Goal: Task Accomplishment & Management: Manage account settings

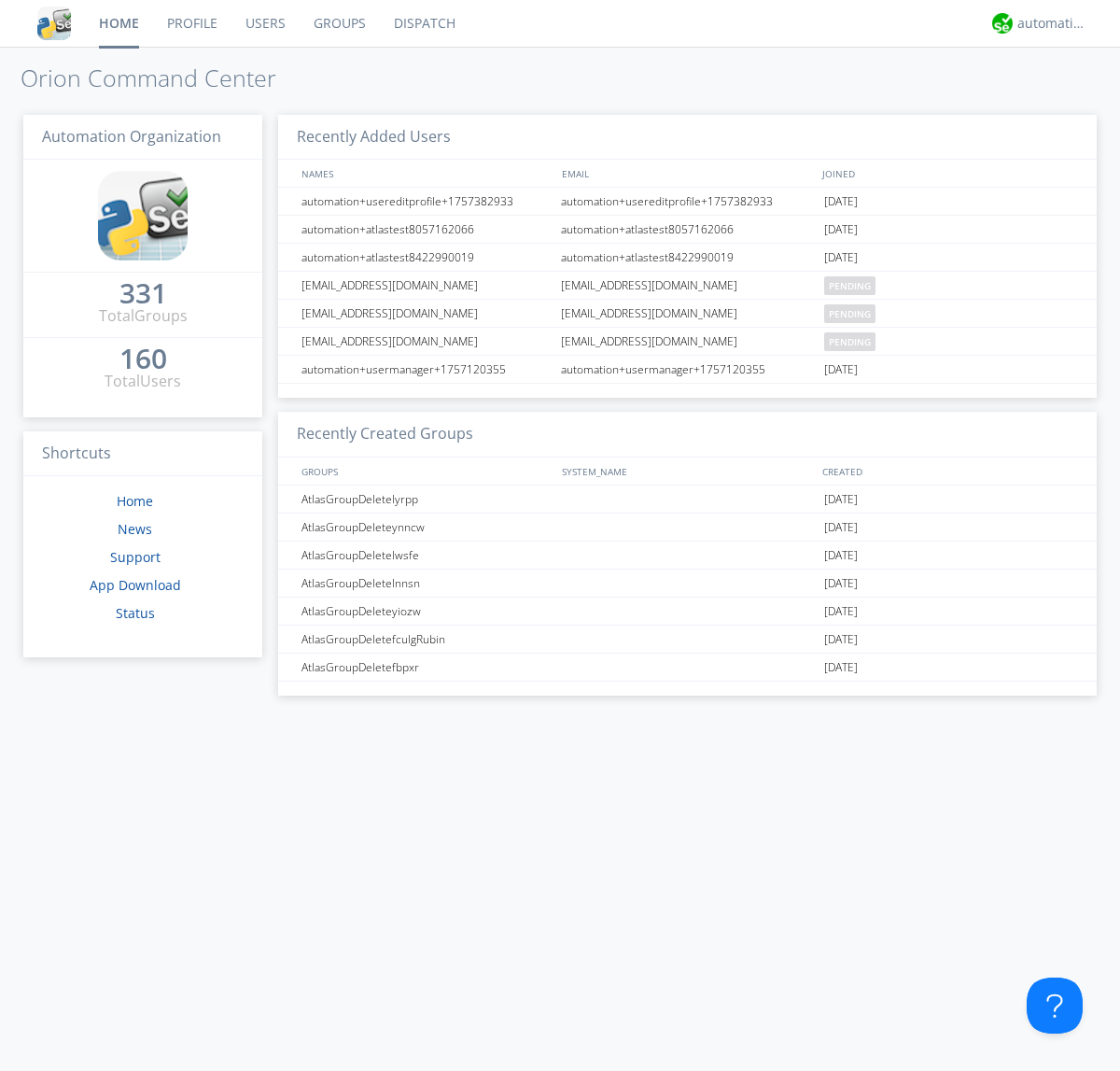
click at [337, 24] on link "Groups" at bounding box center [339, 23] width 80 height 46
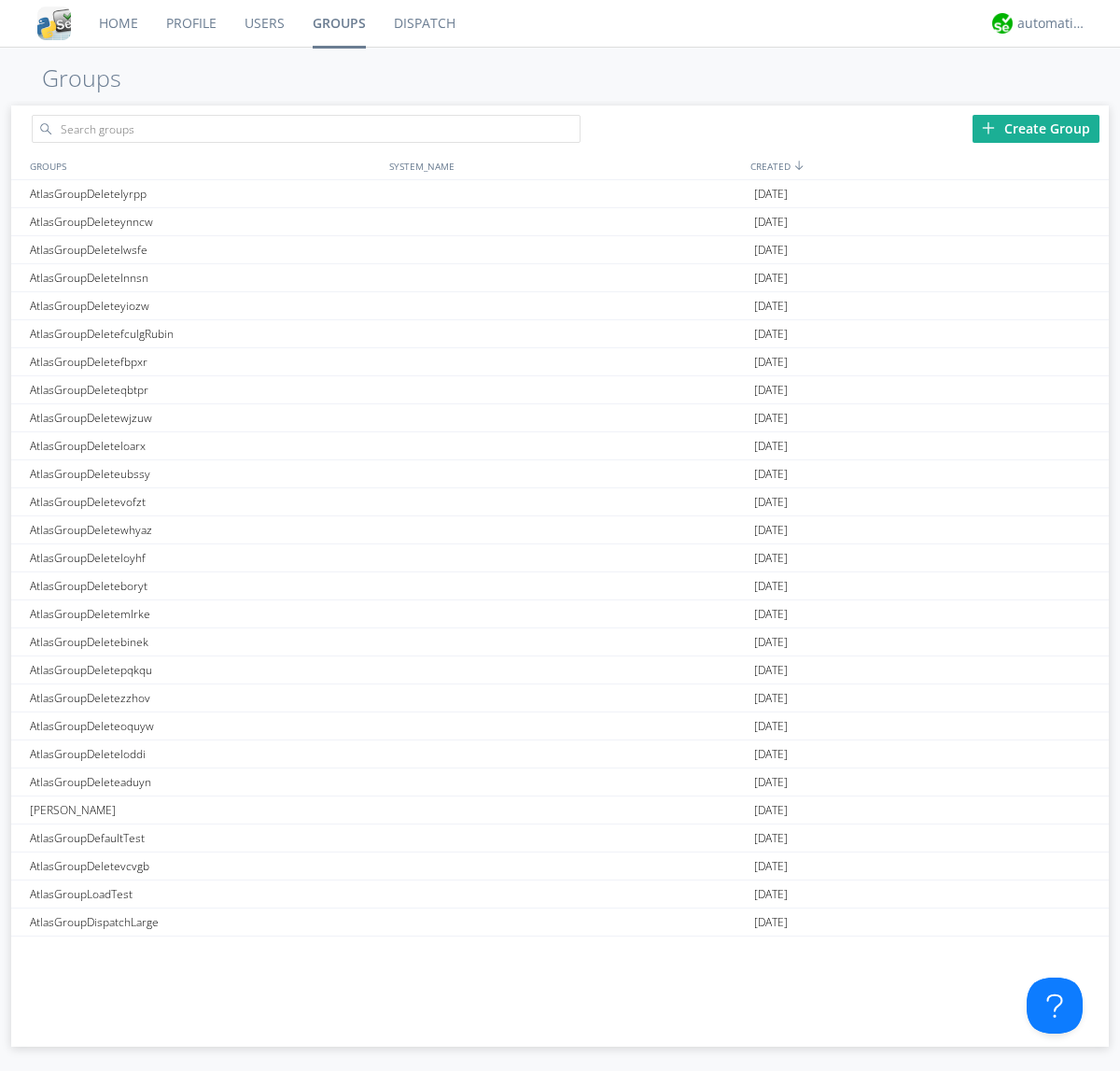
click at [1036, 128] on div "Create Group" at bounding box center [1036, 128] width 127 height 28
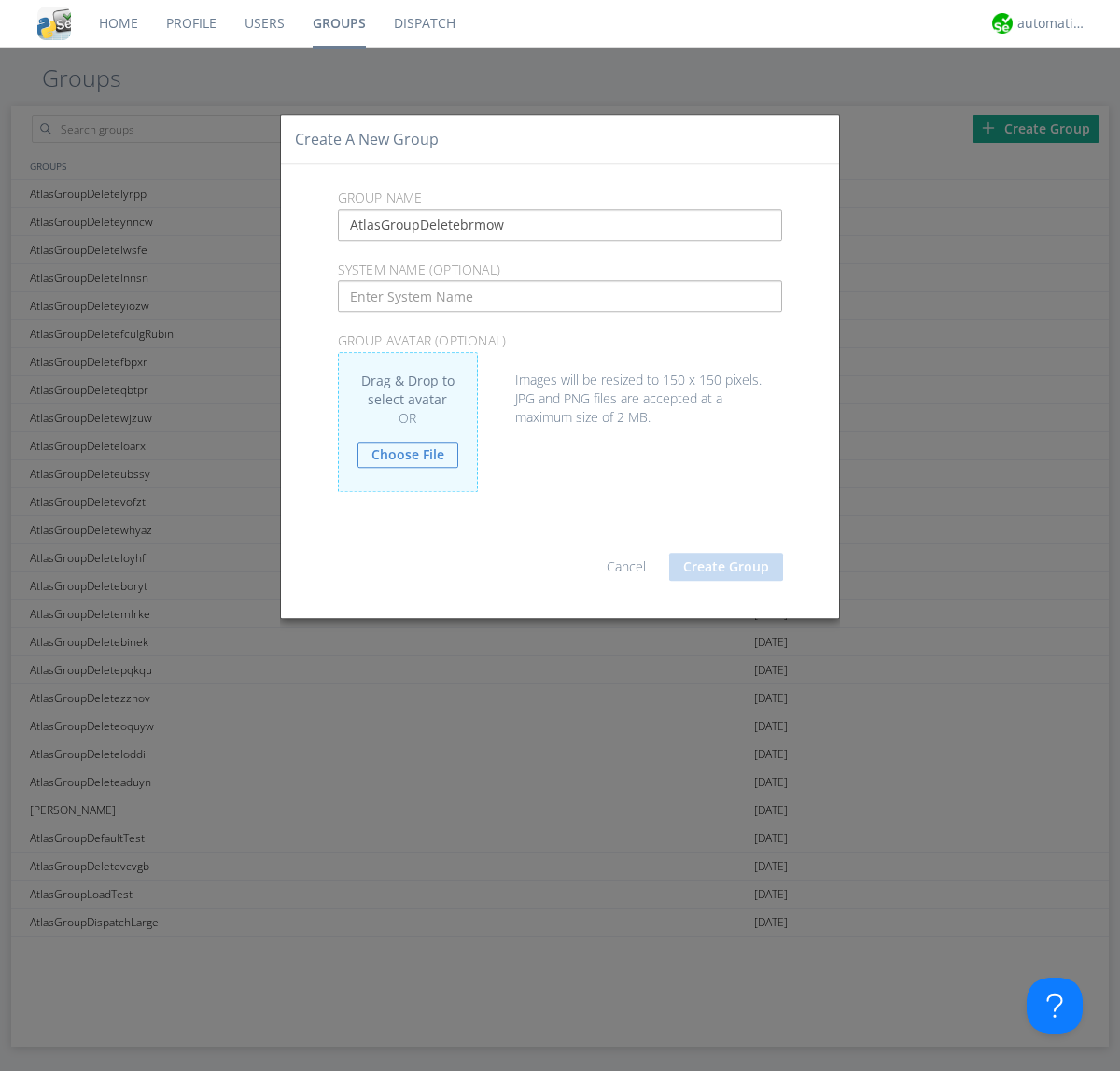
type input "AtlasGroupDeletebrmow"
click at [726, 566] on button "Create Group" at bounding box center [725, 567] width 113 height 28
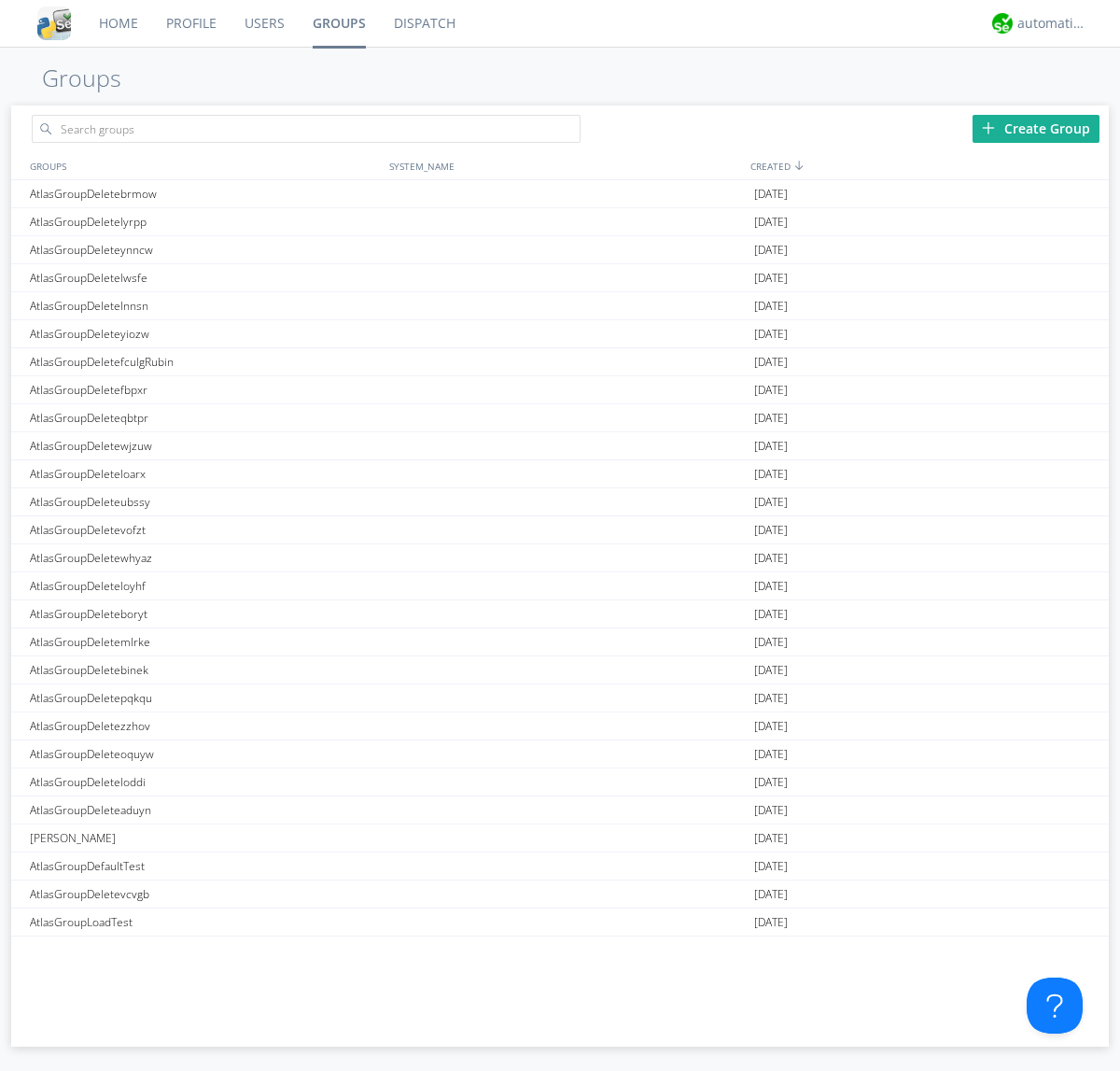
click at [337, 24] on link "Groups" at bounding box center [339, 23] width 81 height 46
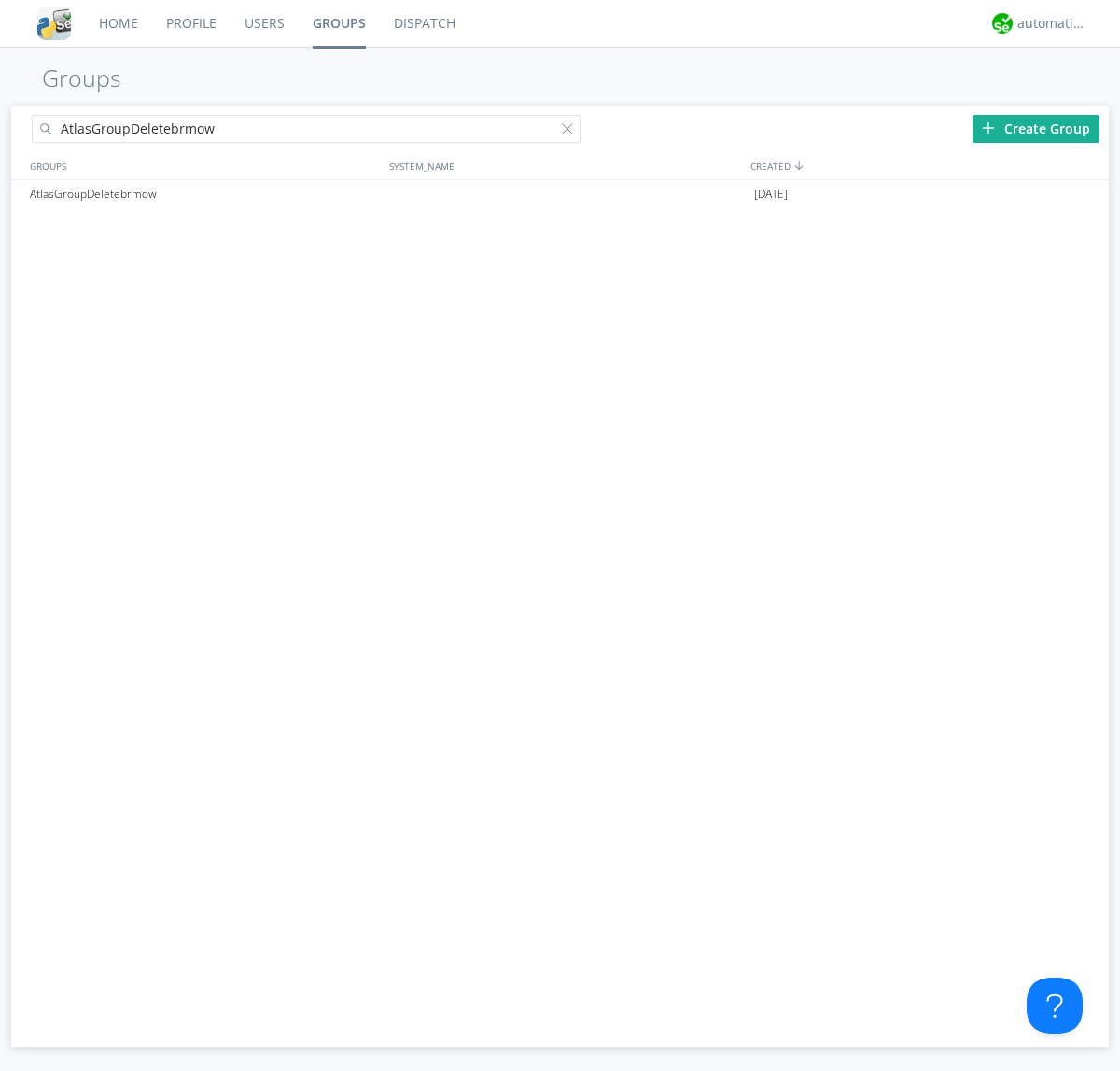
type input "AtlasGroupDeletebrmow"
click at [571, 131] on div at bounding box center [571, 132] width 19 height 19
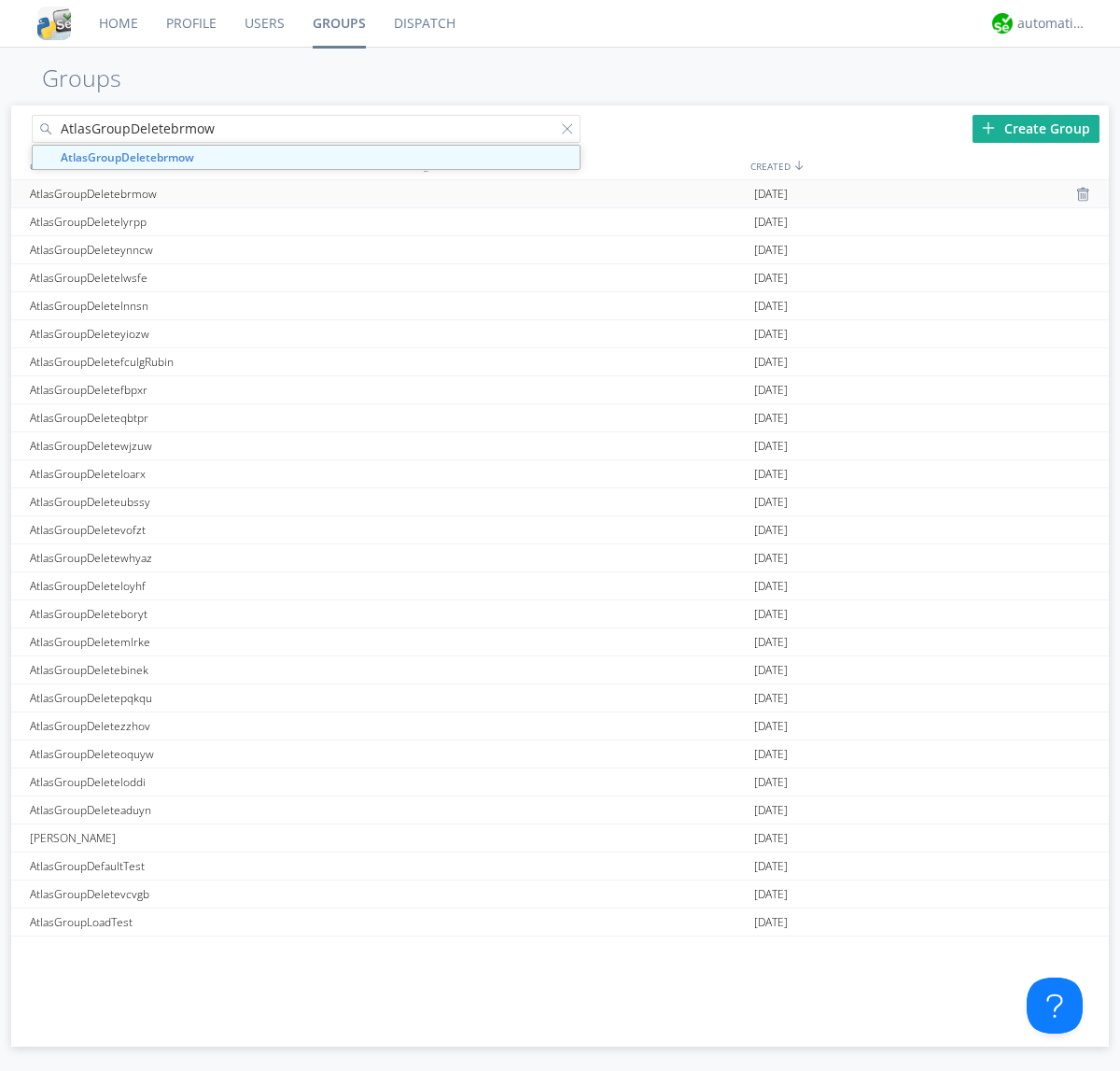
type input "AtlasGroupDeletebrmow"
click at [204, 193] on div "AtlasGroupDeletebrmow" at bounding box center [205, 193] width 359 height 27
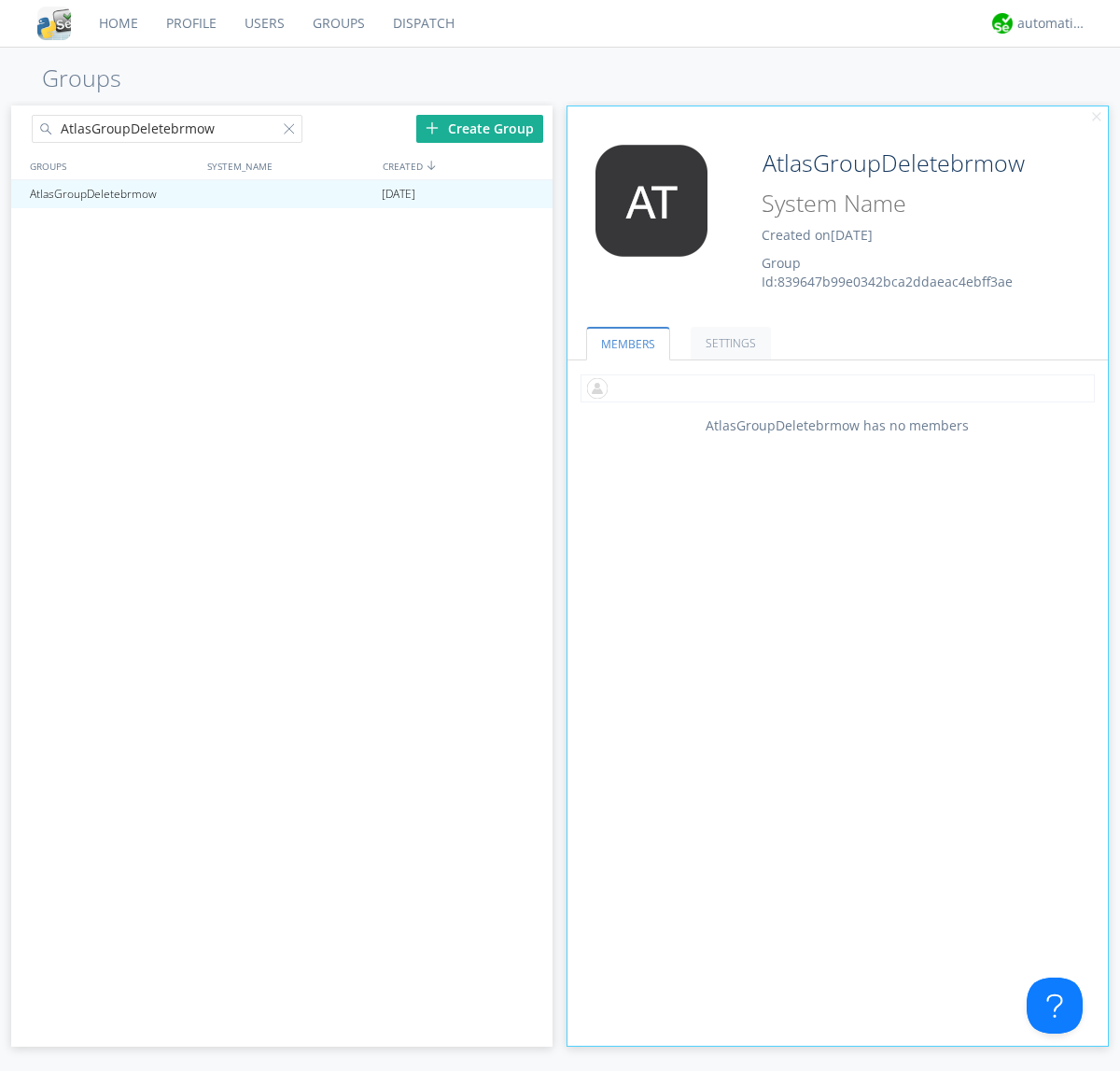
click at [838, 388] on input "text" at bounding box center [837, 388] width 514 height 28
type input "automation+atlas0005"
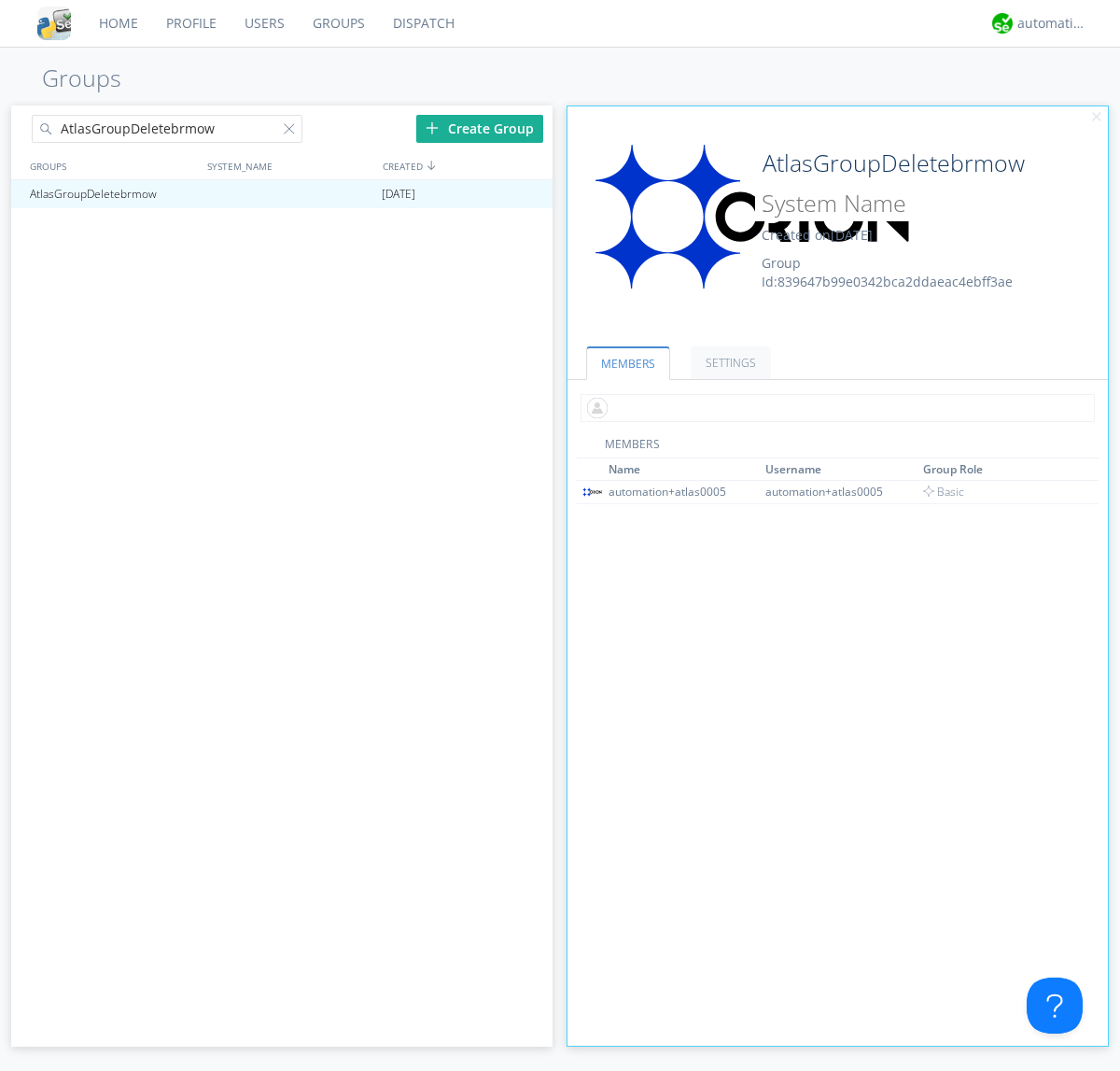
click at [834, 408] on input "text" at bounding box center [837, 408] width 514 height 28
type input "automation+atlas0004"
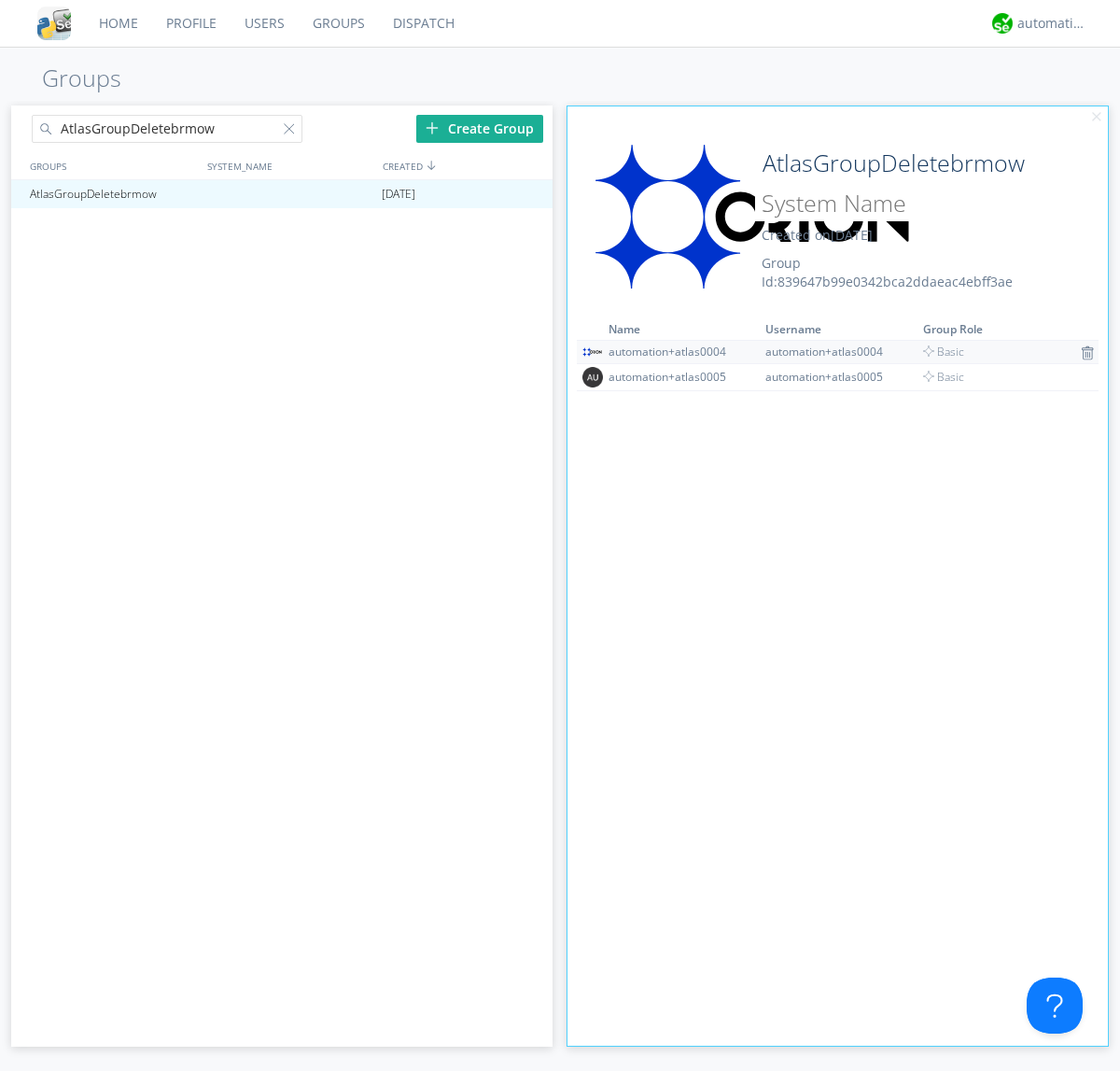
click at [1082, 352] on img at bounding box center [1087, 352] width 13 height 15
click at [529, 194] on div at bounding box center [529, 193] width 19 height 15
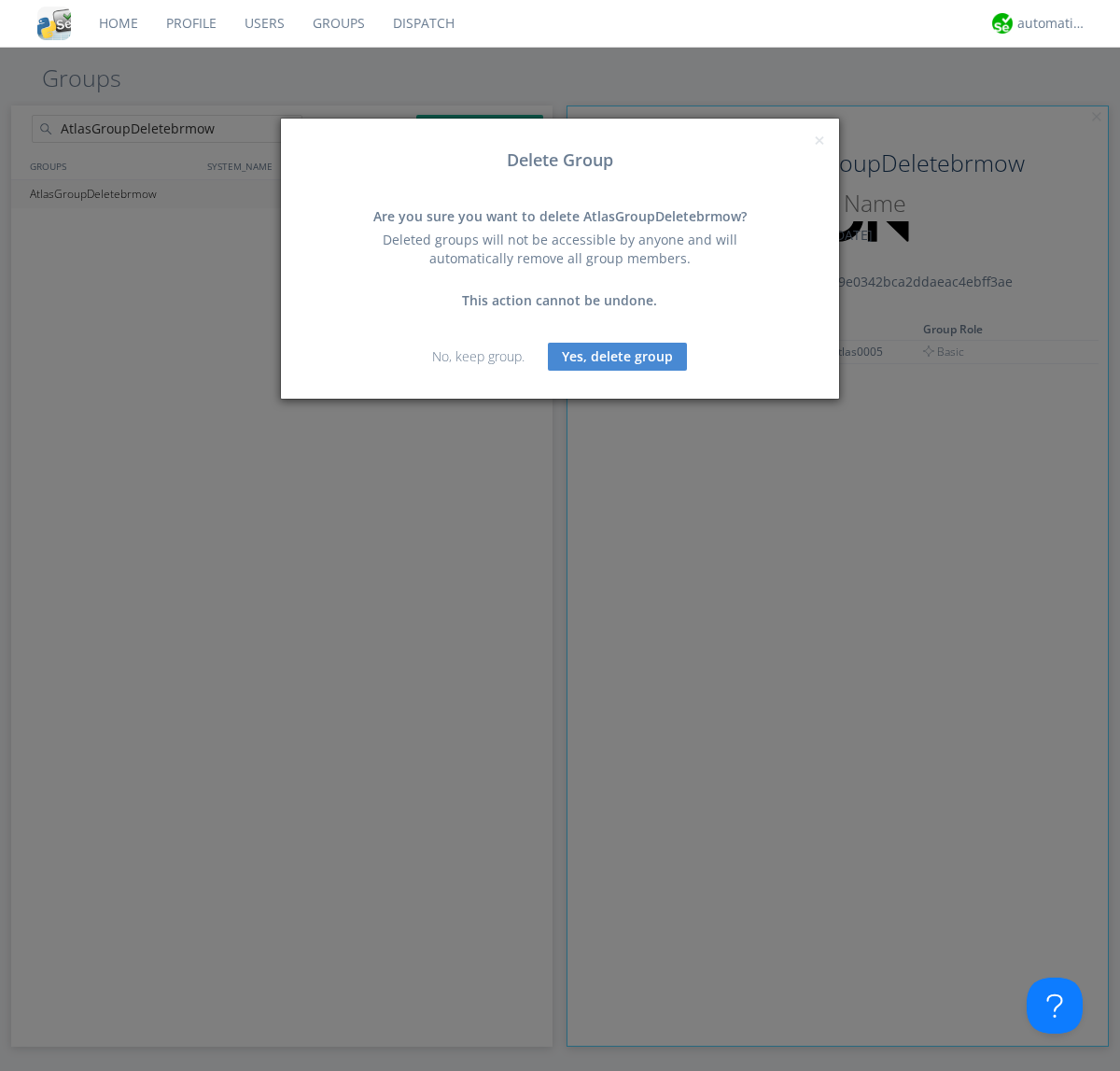
click at [618, 355] on button "Yes, delete group" at bounding box center [617, 356] width 139 height 28
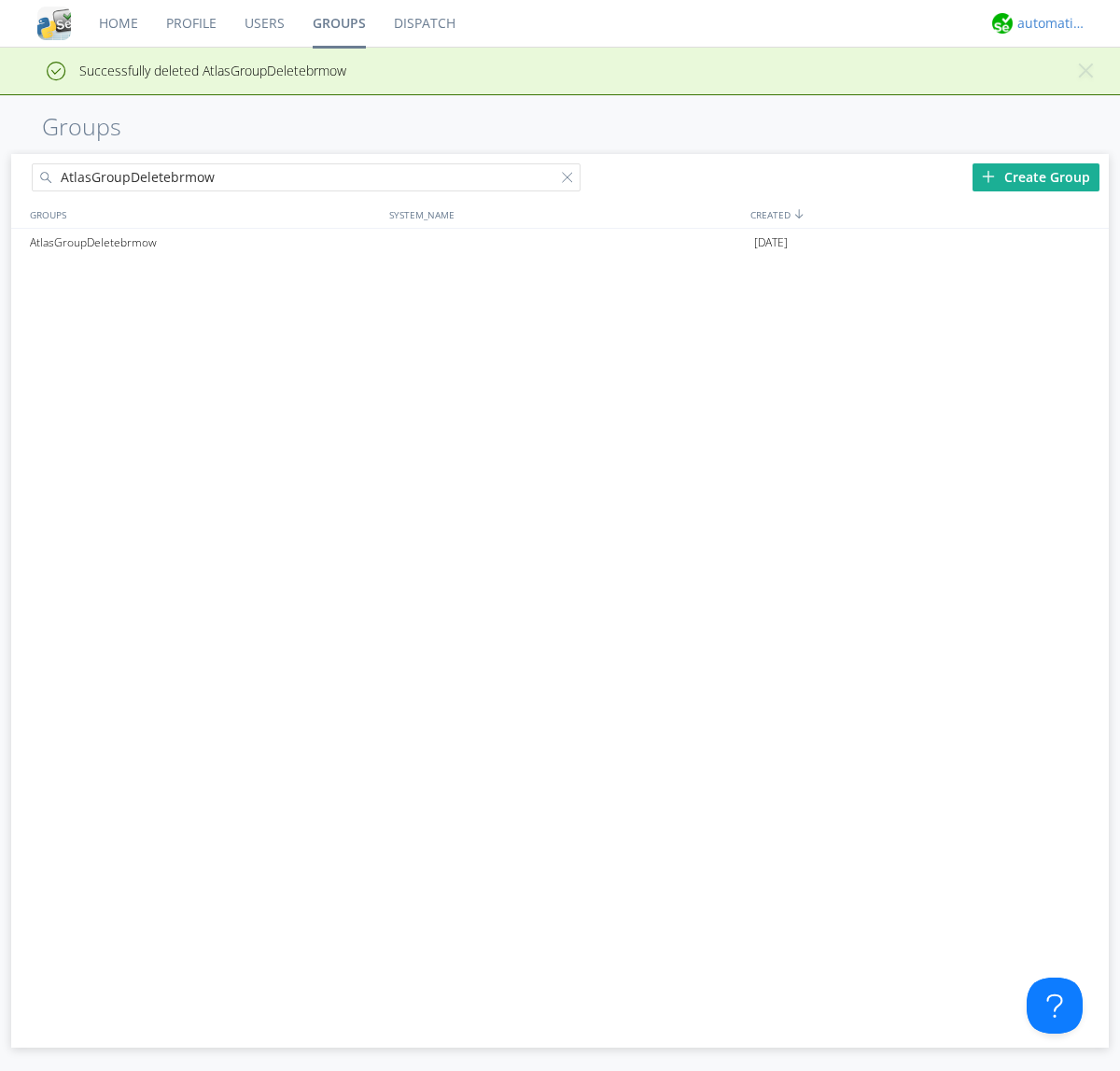
click at [1048, 24] on div "automation+atlas" at bounding box center [1052, 23] width 70 height 19
